Goal: Check status: Check status

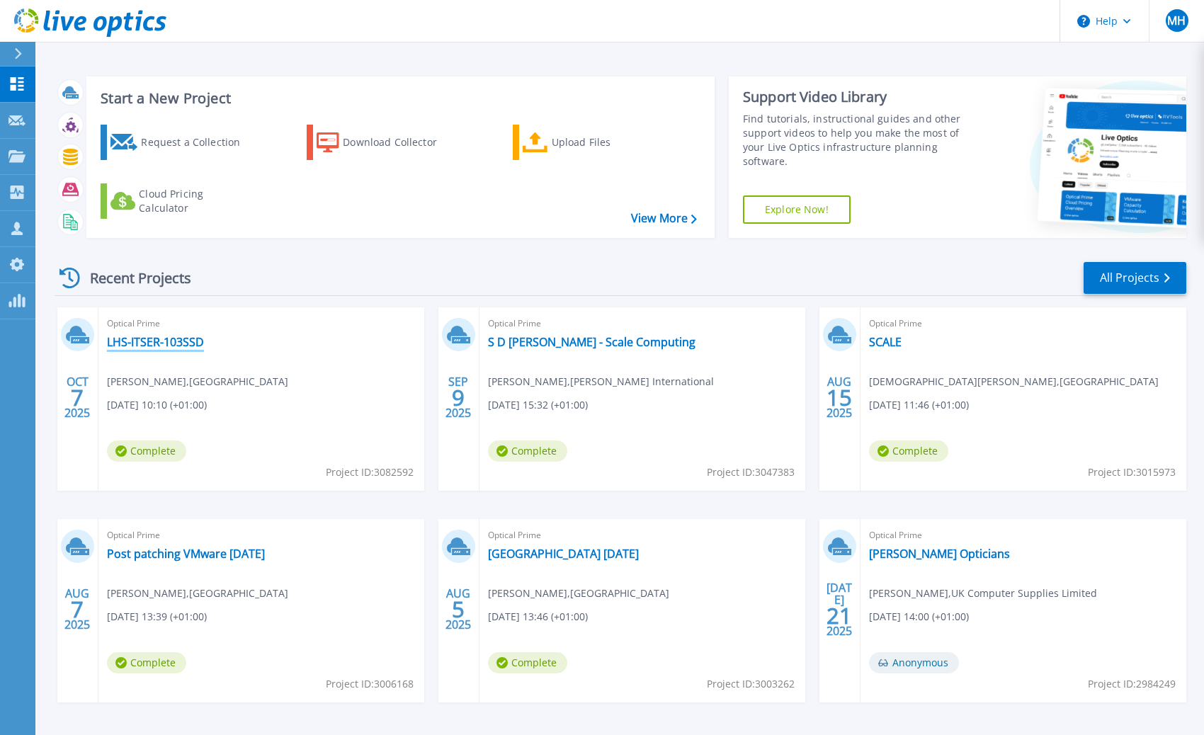
click at [166, 340] on link "LHS-ITSER-103SSD" at bounding box center [155, 342] width 97 height 14
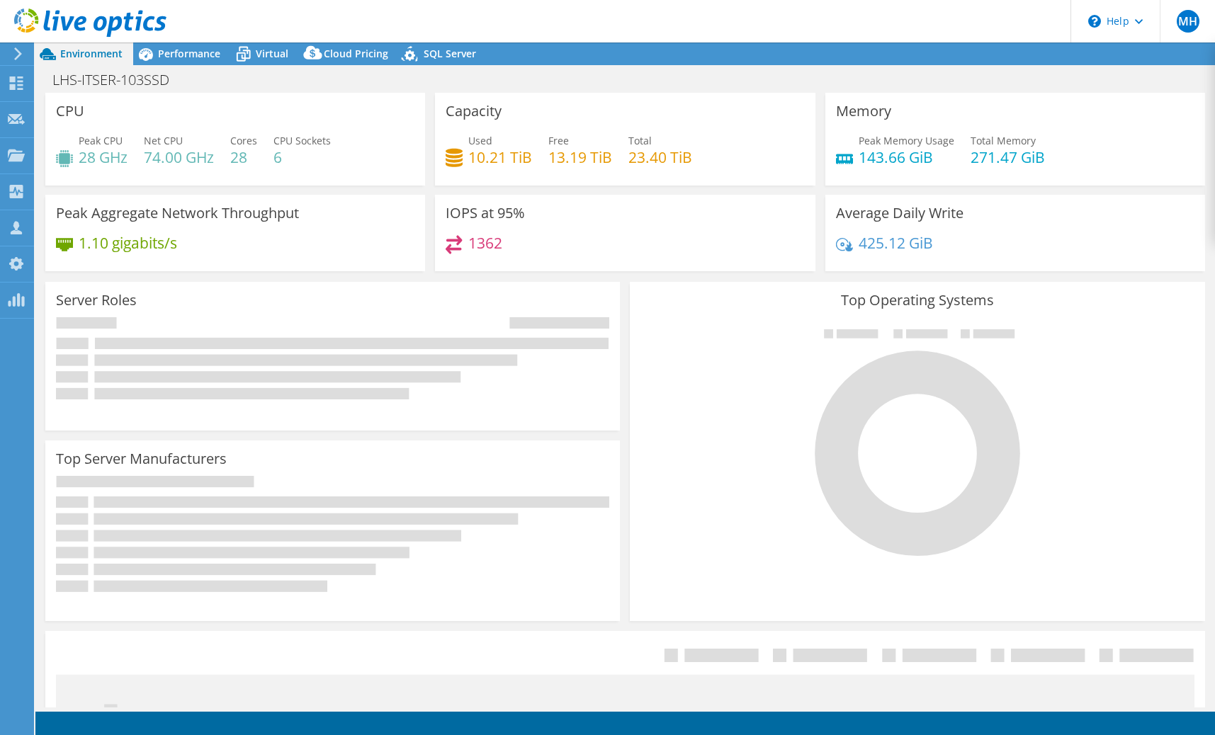
select select "USD"
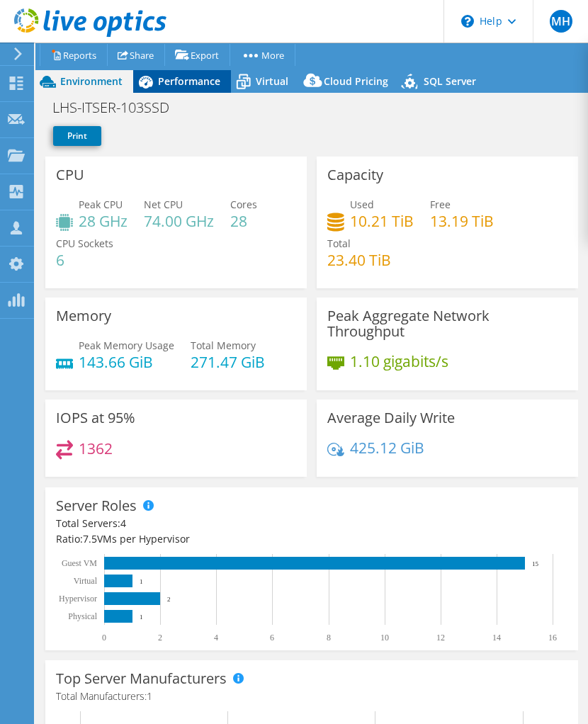
click at [183, 90] on div "Performance" at bounding box center [182, 81] width 98 height 23
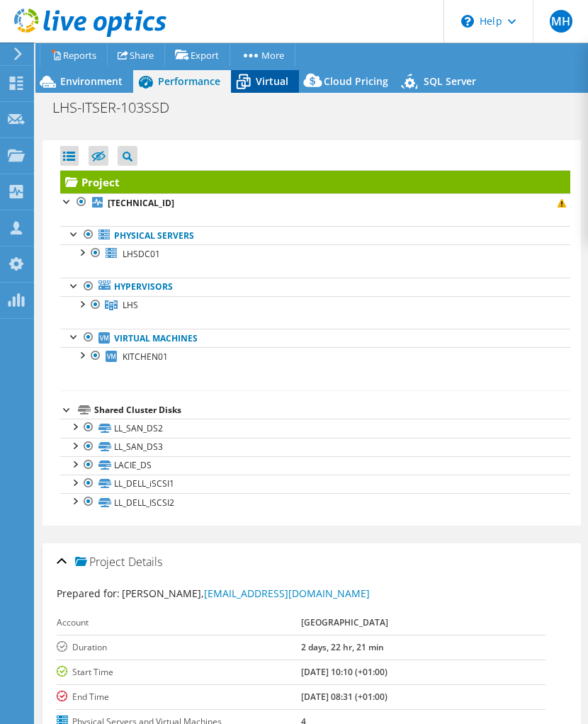
click at [286, 86] on span "Virtual" at bounding box center [272, 80] width 33 height 13
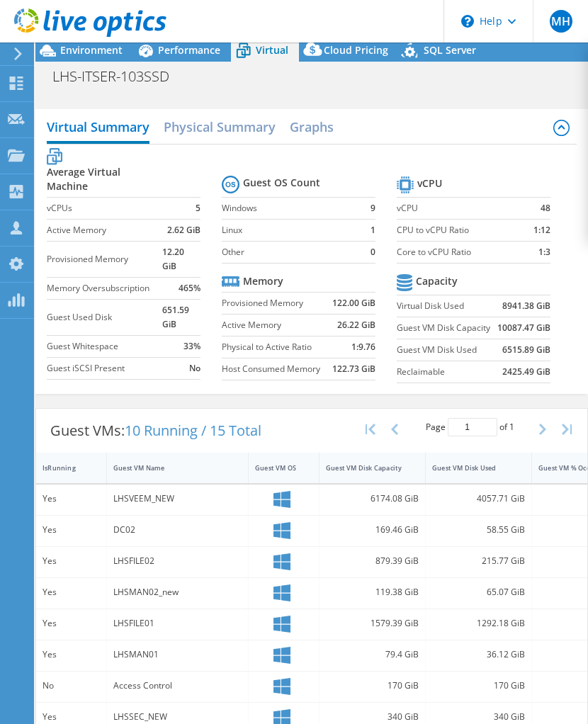
scroll to position [57, 0]
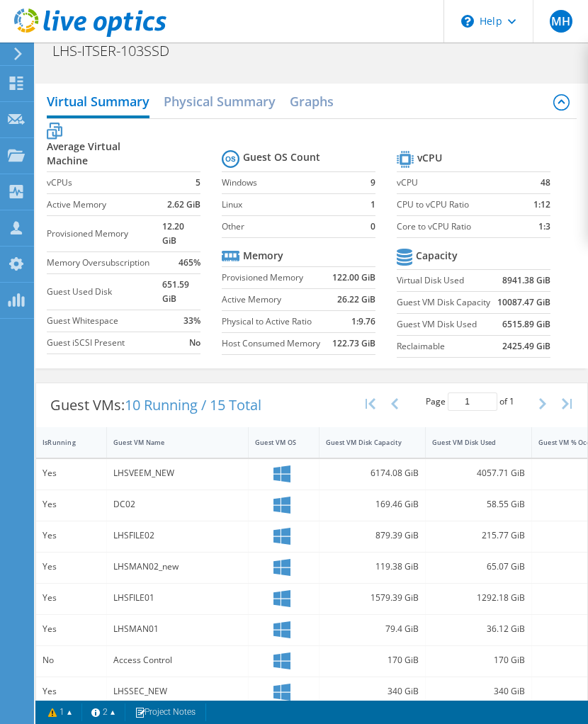
click at [270, 376] on div "Guest VMs: 10 Running / 15 Total Page 1 of 1 5 rows 10 rows 20 rows 25 rows 50 …" at bounding box center [311, 655] width 552 height 560
click at [389, 438] on div "Guest VM Disk Capacity" at bounding box center [364, 442] width 76 height 9
